Goal: Task Accomplishment & Management: Manage account settings

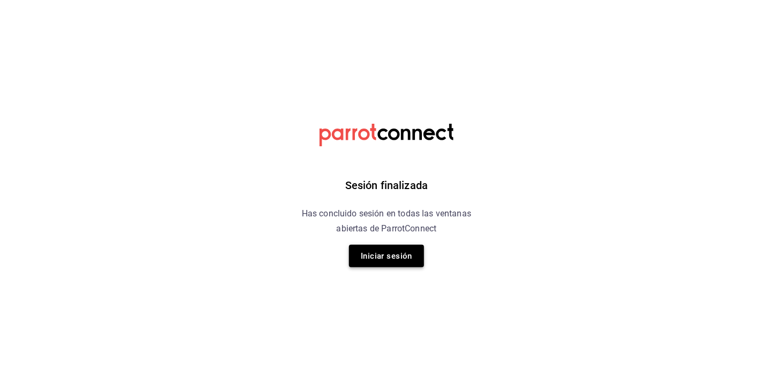
click at [375, 258] on button "Iniciar sesión" at bounding box center [386, 256] width 75 height 23
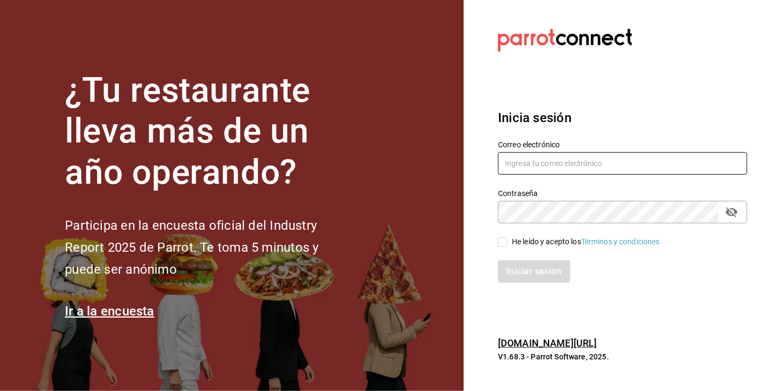
click at [552, 166] on input "text" at bounding box center [622, 163] width 249 height 23
type input "cmdelgiovane@yahoo.com.mx"
click at [506, 241] on input "He leído y acepto los Términos y condiciones." at bounding box center [503, 243] width 10 height 10
checkbox input "true"
click at [538, 282] on button "Iniciar sesión" at bounding box center [534, 272] width 73 height 23
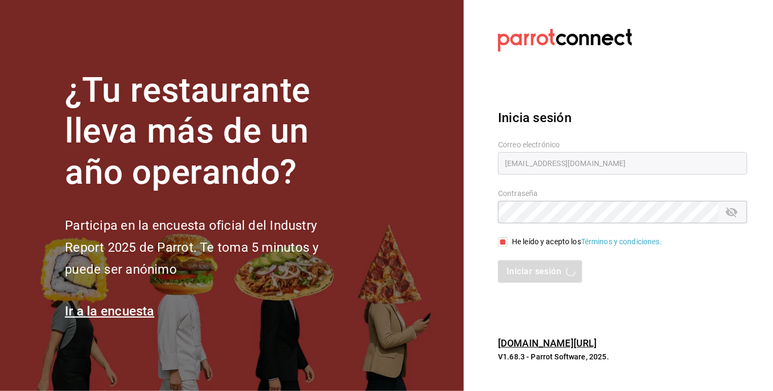
click at [540, 278] on div "Iniciar sesión" at bounding box center [622, 272] width 249 height 23
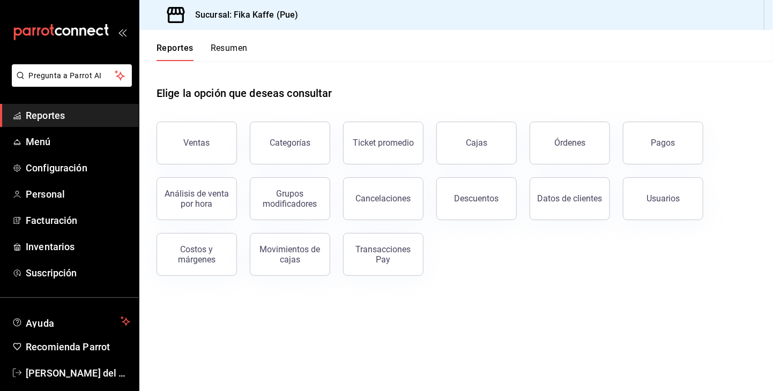
click at [225, 46] on button "Resumen" at bounding box center [229, 52] width 37 height 18
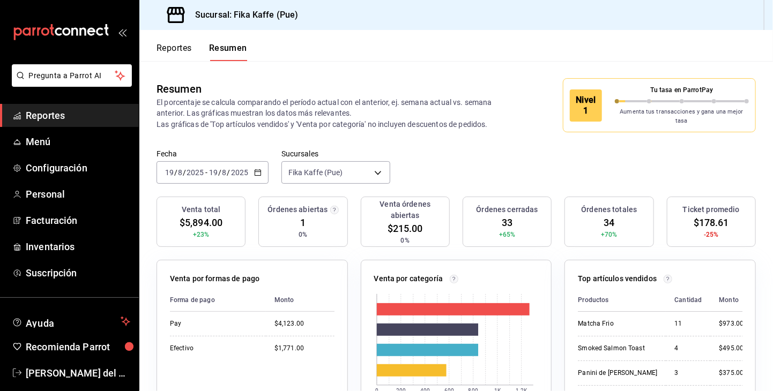
click at [258, 170] on icon "button" at bounding box center [258, 173] width 8 height 8
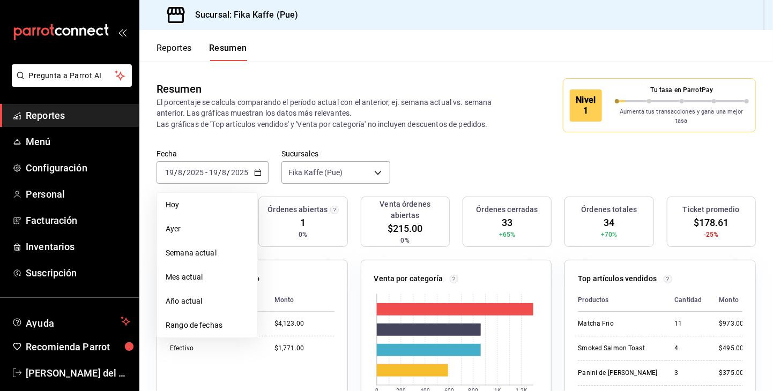
click at [190, 224] on span "Ayer" at bounding box center [207, 229] width 83 height 11
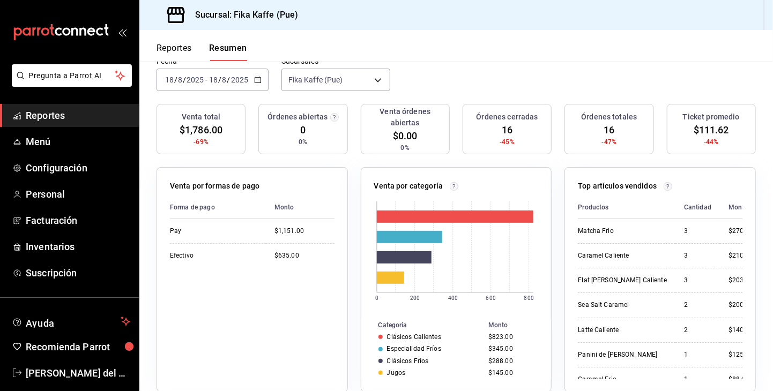
scroll to position [161, 0]
